Goal: Find specific page/section: Find specific page/section

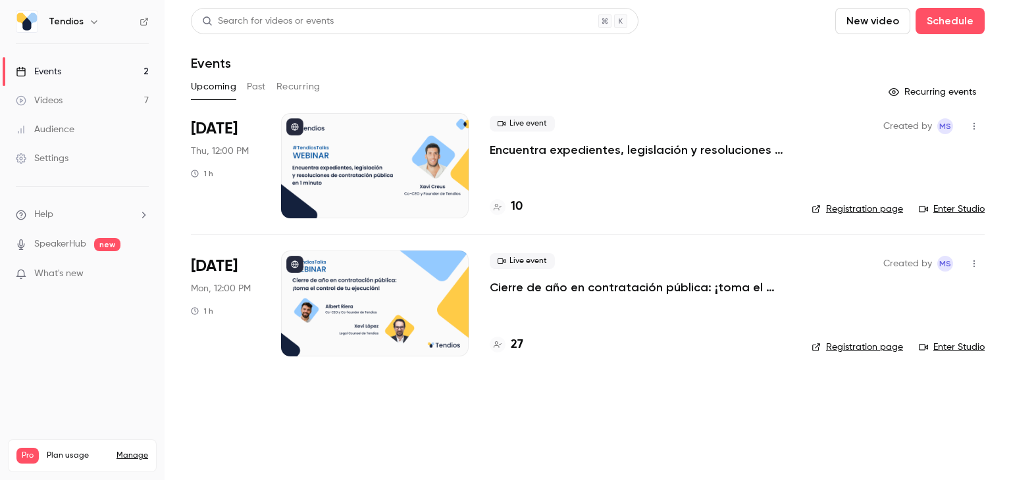
click at [255, 85] on button "Past" at bounding box center [256, 86] width 19 height 21
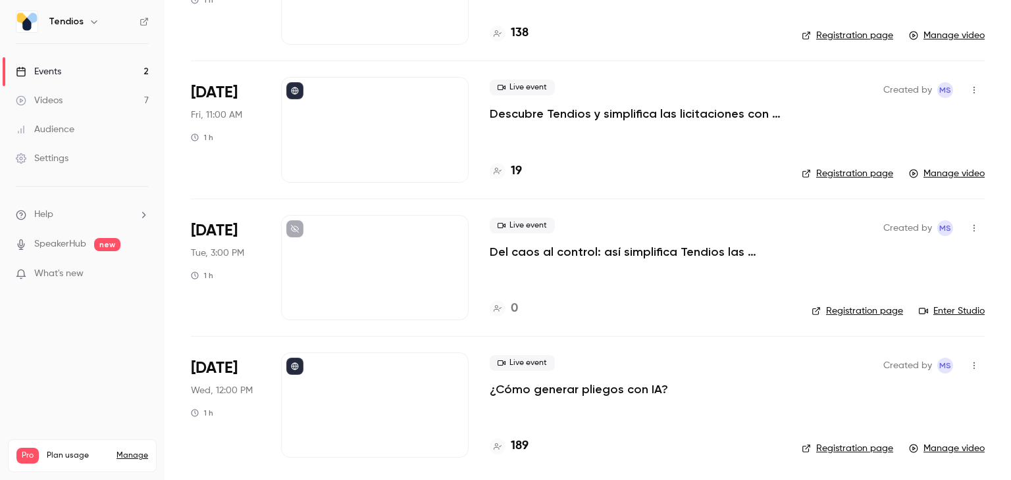
scroll to position [588, 0]
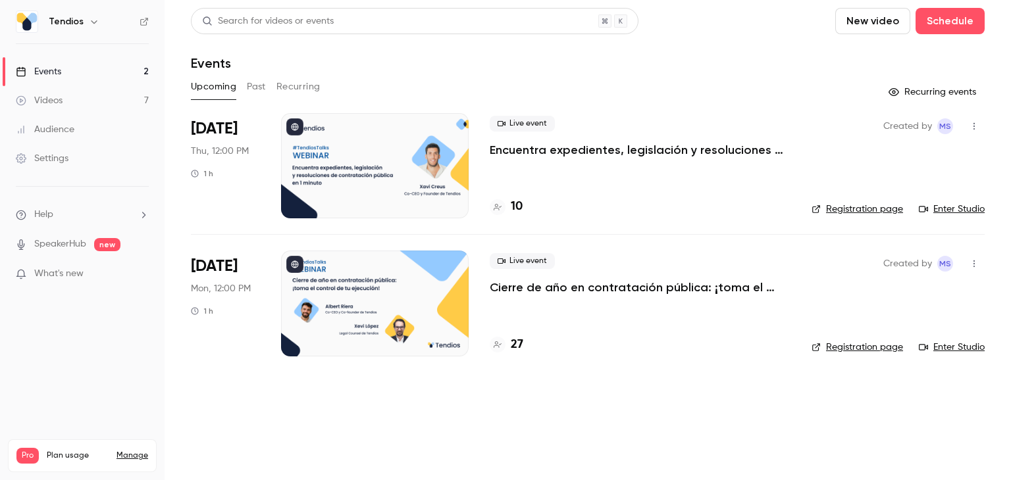
drag, startPoint x: 416, startPoint y: 409, endPoint x: 416, endPoint y: 400, distance: 8.6
click at [416, 409] on main "Search for videos or events New video Schedule Events Upcoming Past Recurring R…" at bounding box center [587, 240] width 846 height 480
click at [251, 77] on button "Past" at bounding box center [256, 86] width 19 height 21
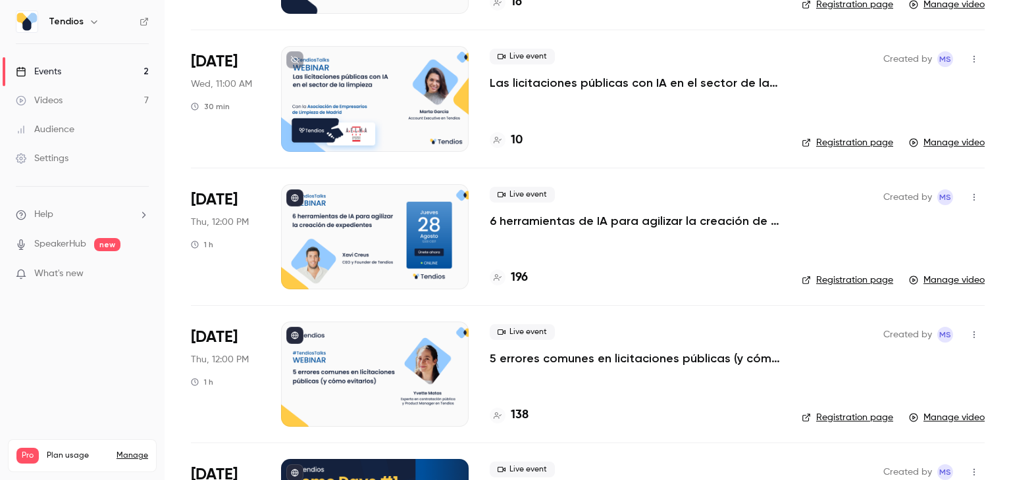
scroll to position [193, 0]
